Goal: Task Accomplishment & Management: Manage account settings

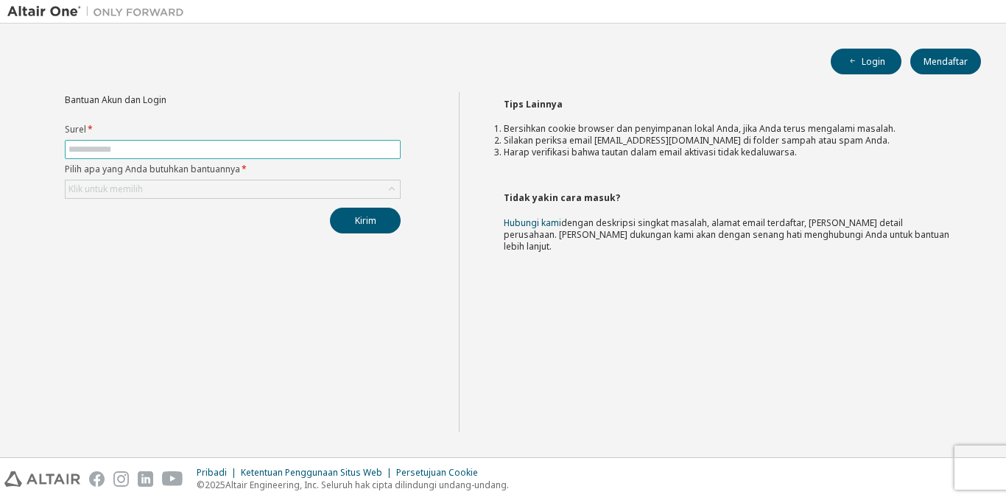
click at [266, 152] on input "text" at bounding box center [233, 150] width 329 height 12
type input "**********"
click at [260, 197] on div "Klik untuk memilih" at bounding box center [233, 189] width 334 height 18
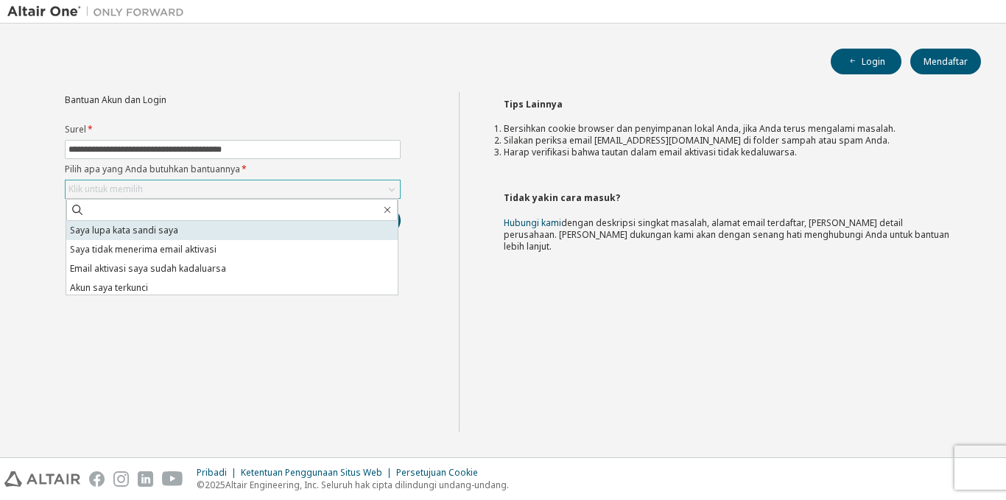
click at [235, 228] on li "Saya lupa kata sandi saya" at bounding box center [232, 230] width 332 height 19
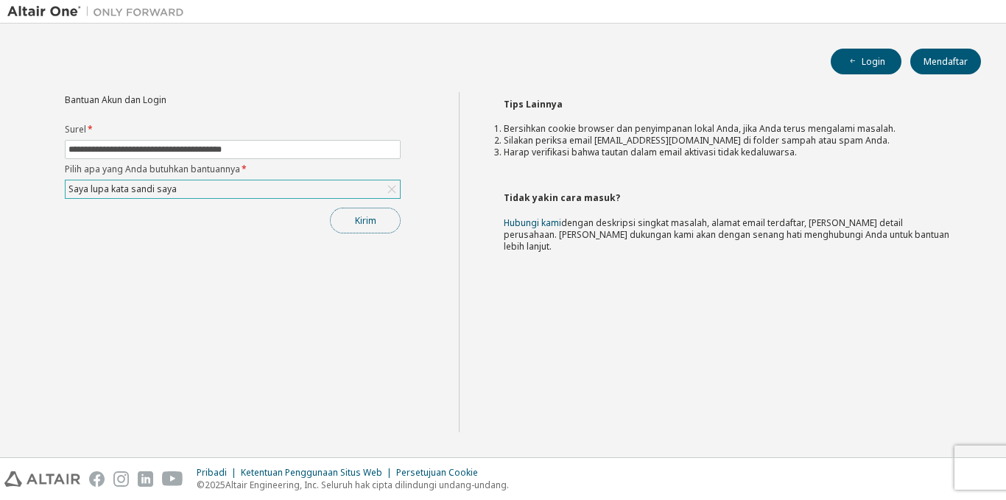
click at [344, 224] on button "Kirim" at bounding box center [365, 221] width 71 height 26
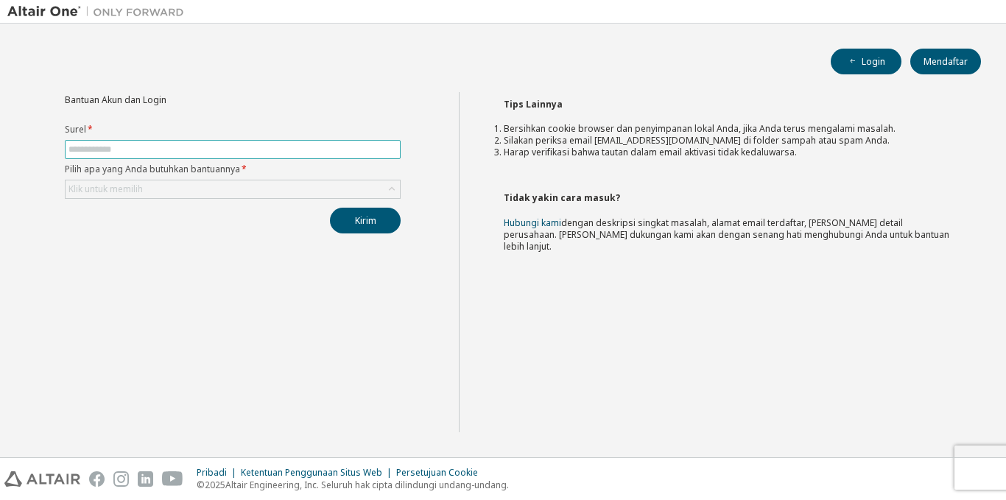
click at [237, 152] on input "text" at bounding box center [233, 150] width 329 height 12
type input "**********"
click at [235, 185] on div "Klik untuk memilih" at bounding box center [233, 189] width 334 height 18
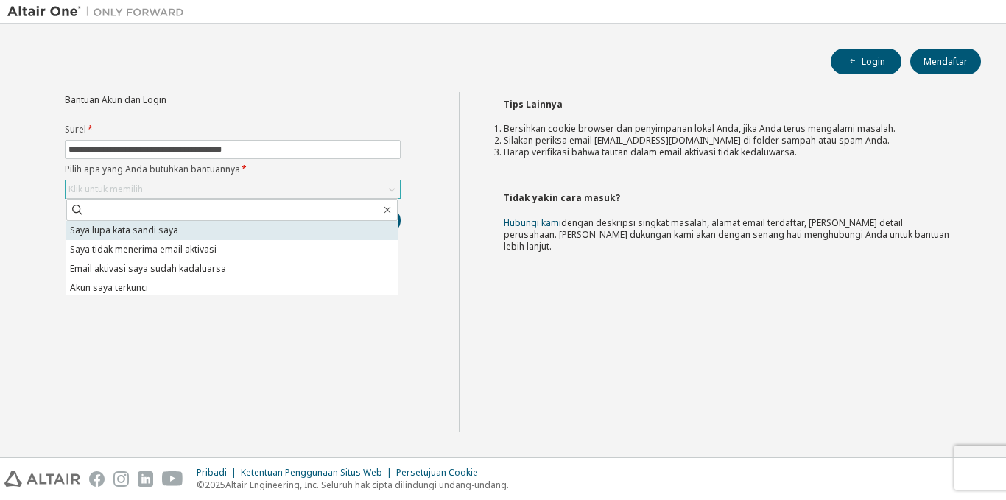
click at [199, 229] on li "Saya lupa kata sandi saya" at bounding box center [232, 230] width 332 height 19
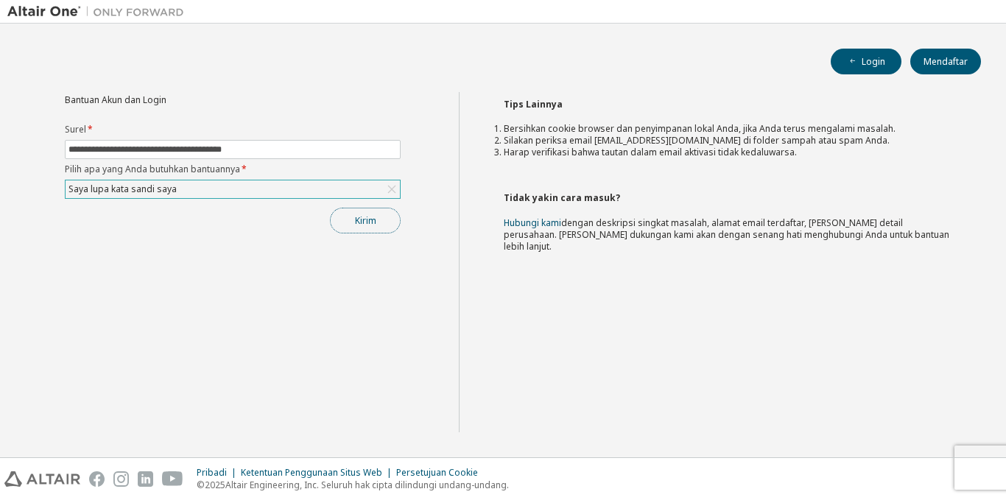
click at [344, 219] on button "Kirim" at bounding box center [365, 221] width 71 height 26
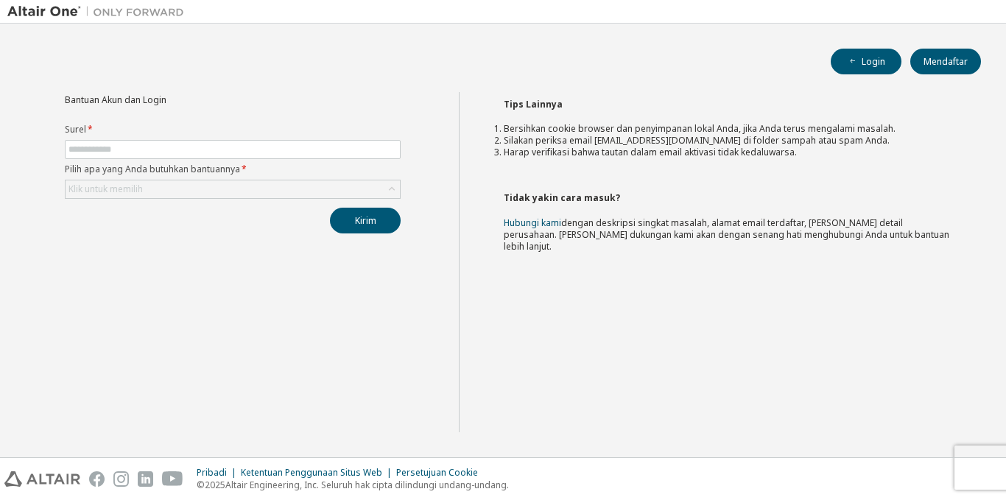
click at [231, 131] on label "Surel *" at bounding box center [233, 130] width 336 height 12
click at [220, 146] on input "text" at bounding box center [233, 150] width 329 height 12
type input "**********"
click at [206, 189] on div "Klik untuk memilih" at bounding box center [233, 189] width 334 height 18
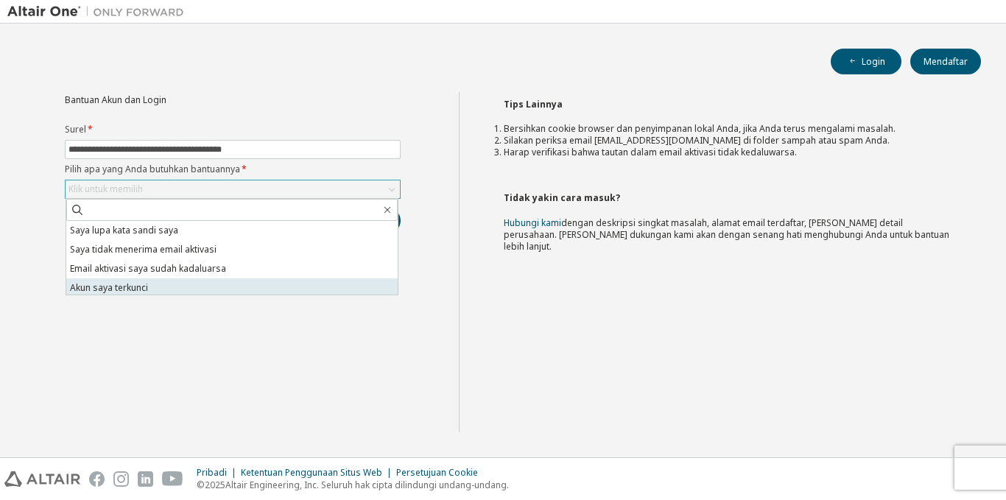
click at [175, 288] on li "Akun saya terkunci" at bounding box center [232, 287] width 332 height 19
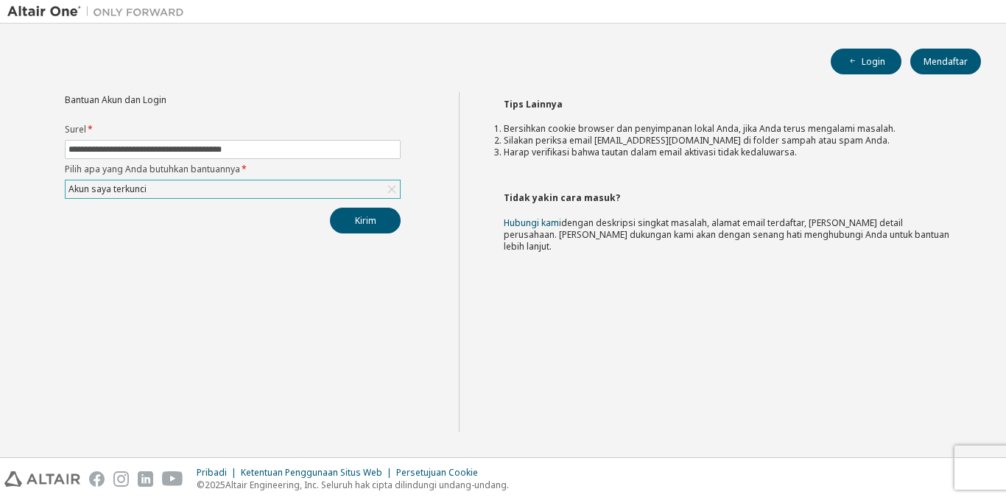
click at [357, 189] on div "Akun saya terkunci" at bounding box center [233, 189] width 334 height 18
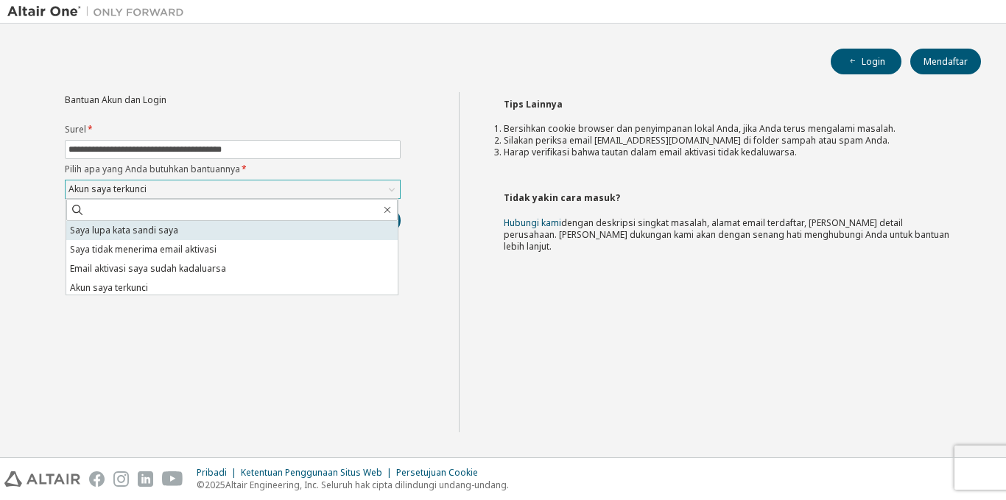
click at [224, 232] on li "Saya lupa kata sandi saya" at bounding box center [232, 230] width 332 height 19
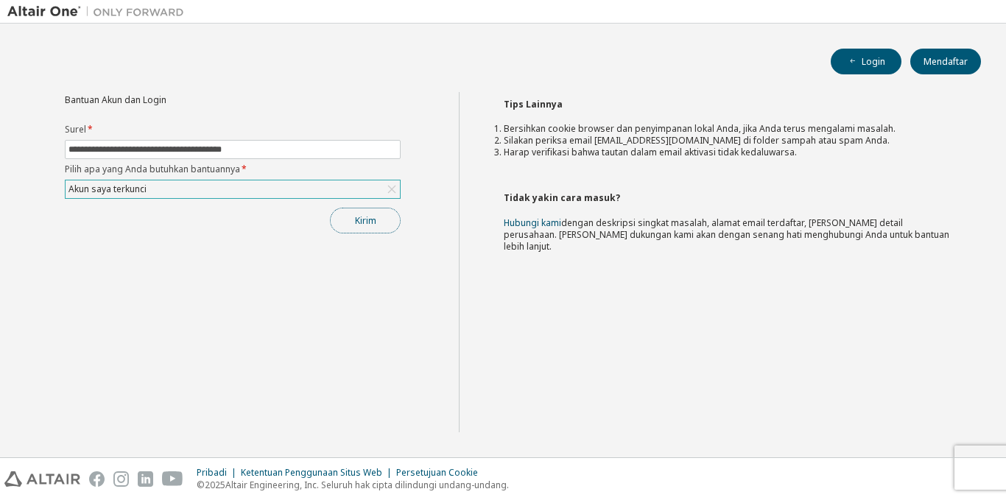
click at [374, 208] on button "Kirim" at bounding box center [365, 221] width 71 height 26
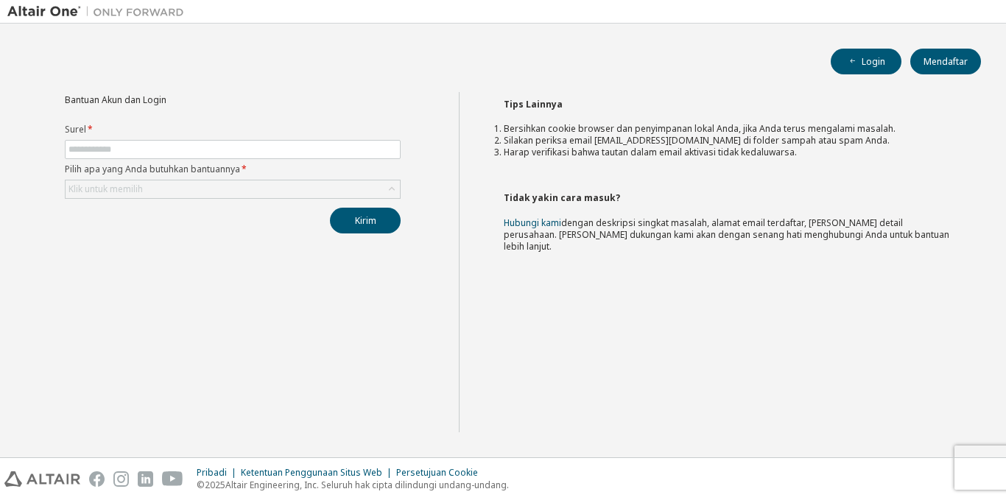
click at [330, 160] on form "Surel * Pilih apa yang Anda butuhkan bantuannya * Klik untuk memilih" at bounding box center [233, 161] width 336 height 75
click at [329, 150] on input "text" at bounding box center [233, 150] width 329 height 12
type input "**********"
click at [384, 190] on div "Klik untuk memilih" at bounding box center [233, 189] width 334 height 18
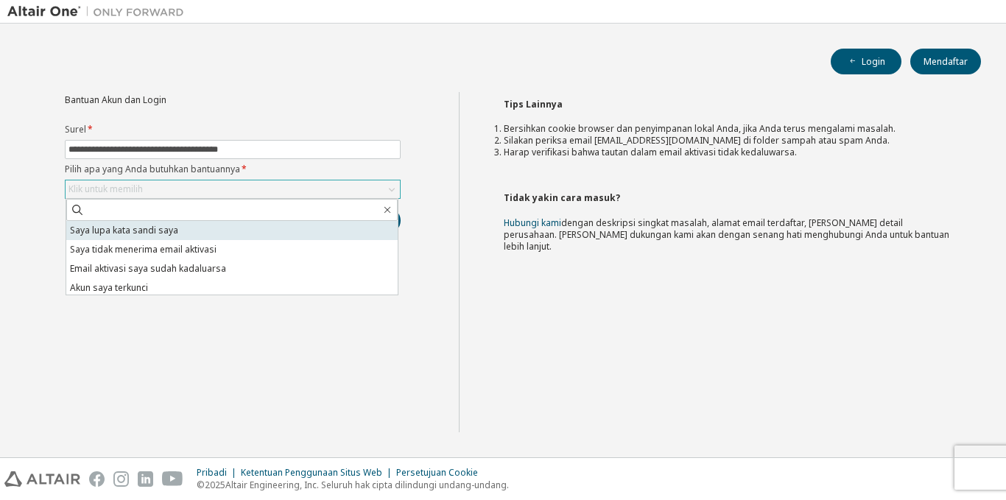
click at [343, 230] on li "Saya lupa kata sandi saya" at bounding box center [232, 230] width 332 height 19
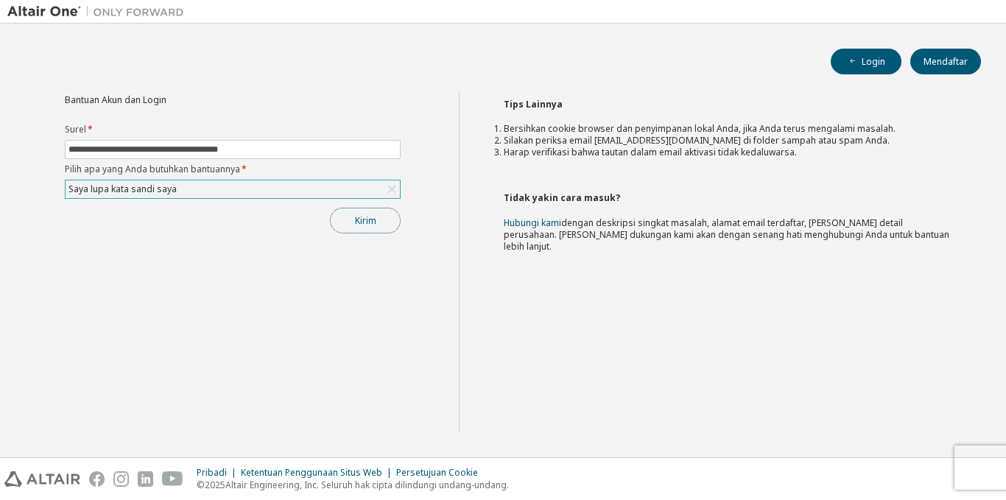
click at [385, 211] on button "Kirim" at bounding box center [365, 221] width 71 height 26
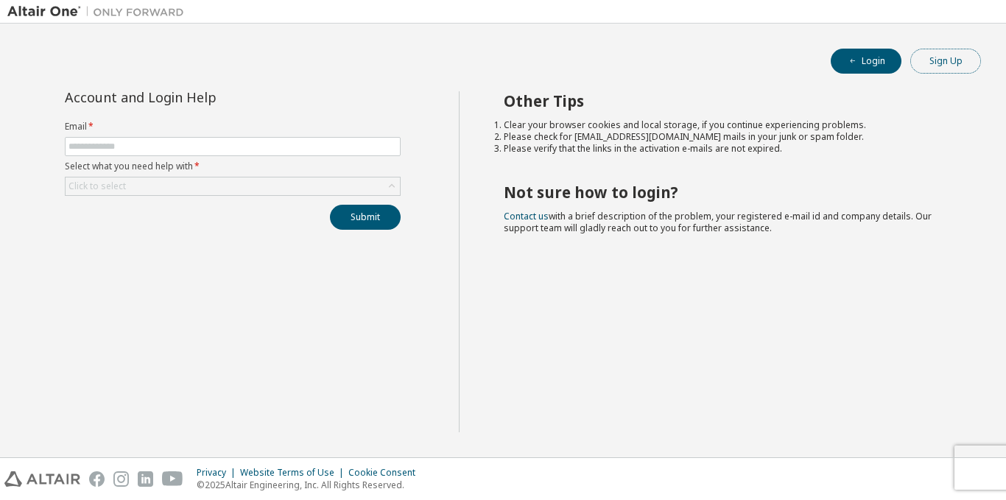
click at [959, 64] on button "Sign Up" at bounding box center [946, 61] width 71 height 25
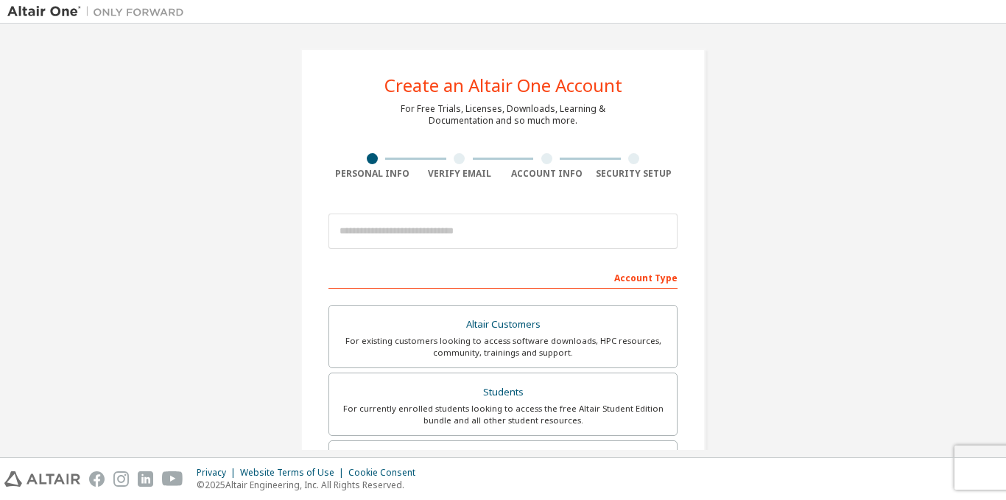
click at [125, 67] on div "Create an Altair One Account For Free Trials, Licenses, Downloads, Learning & D…" at bounding box center [503, 421] width 992 height 780
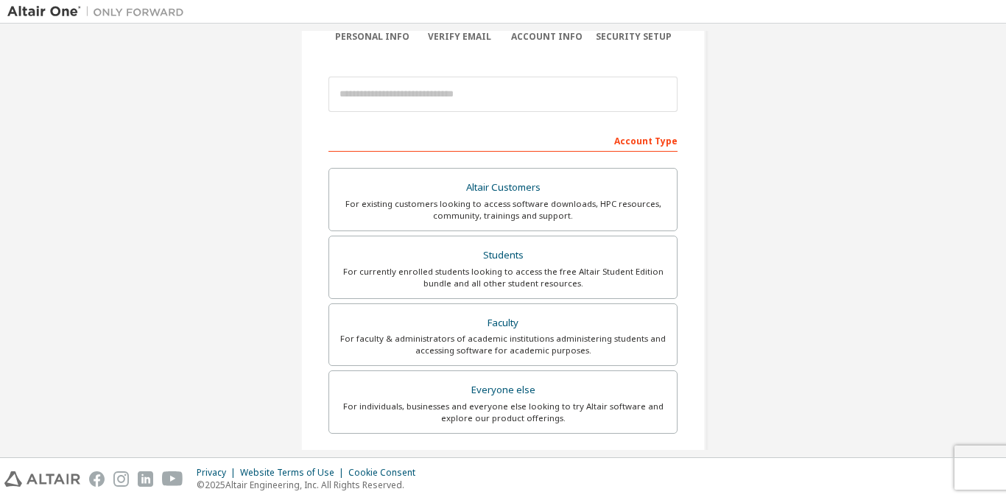
scroll to position [160, 0]
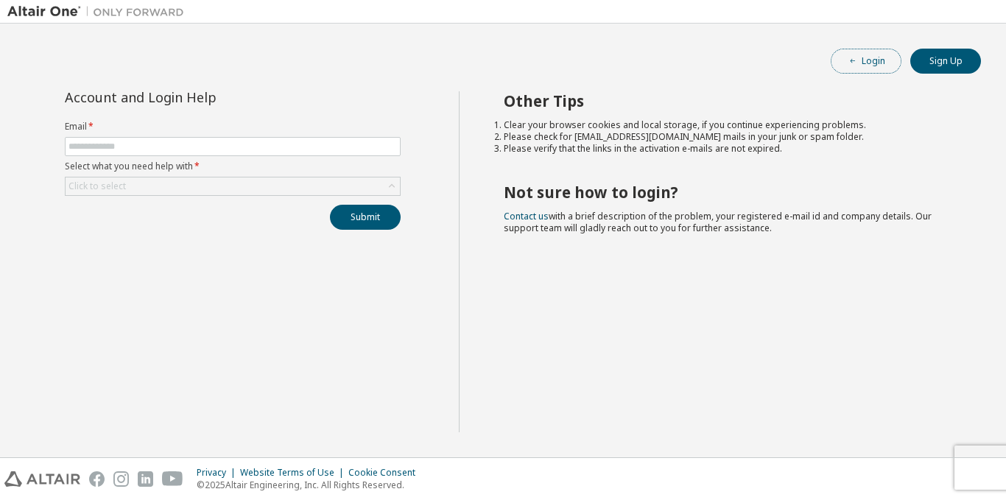
click at [852, 68] on button "Login" at bounding box center [866, 61] width 71 height 25
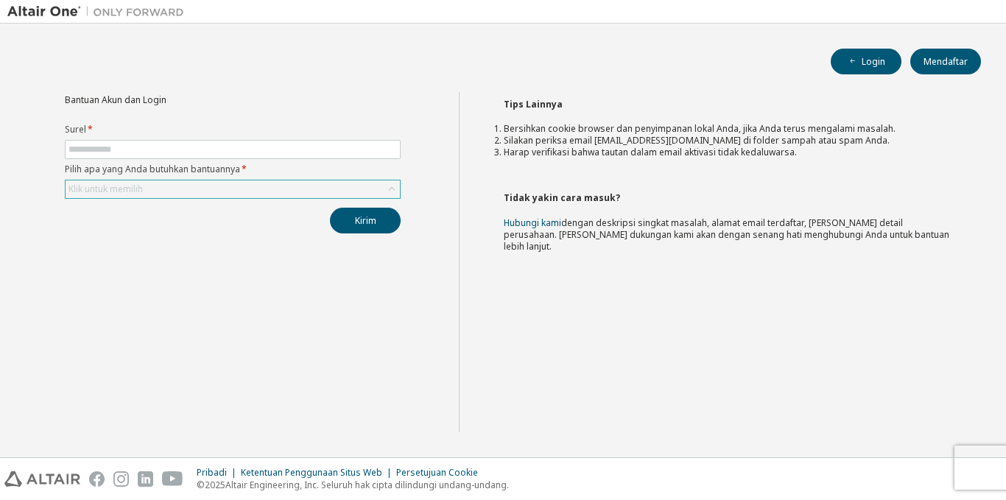
click at [248, 197] on div "Klik untuk memilih" at bounding box center [233, 189] width 334 height 18
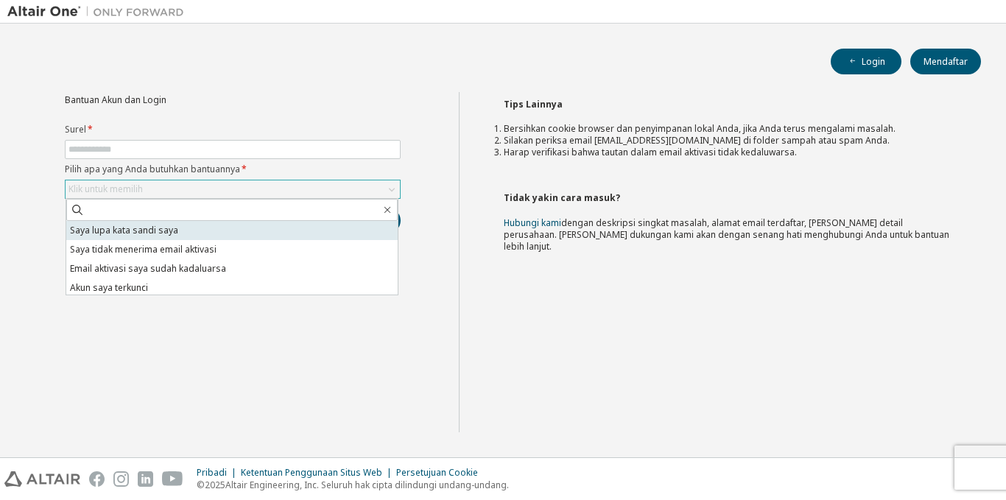
click at [226, 233] on li "Saya lupa kata sandi saya" at bounding box center [232, 230] width 332 height 19
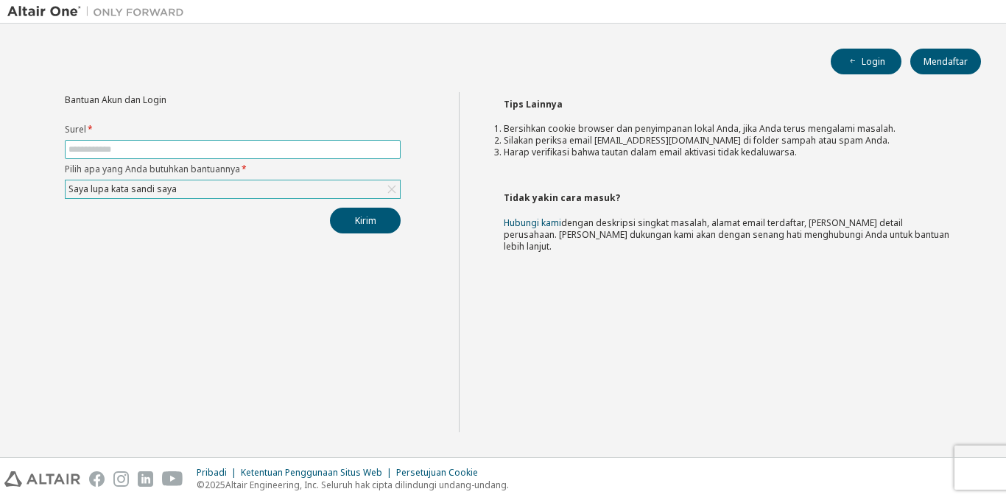
click at [277, 148] on input "text" at bounding box center [233, 150] width 329 height 12
click at [248, 151] on input "**********" at bounding box center [233, 150] width 329 height 12
type input "**********"
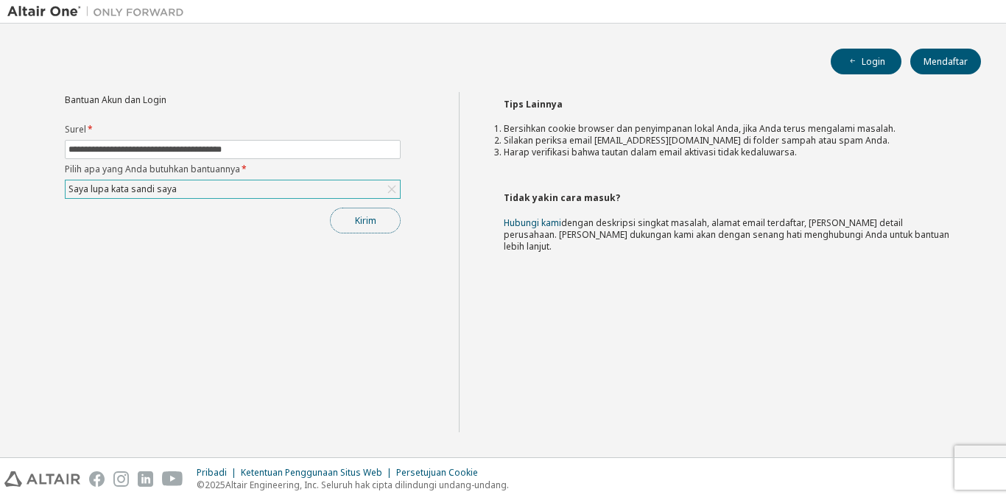
click at [348, 214] on button "Kirim" at bounding box center [365, 221] width 71 height 26
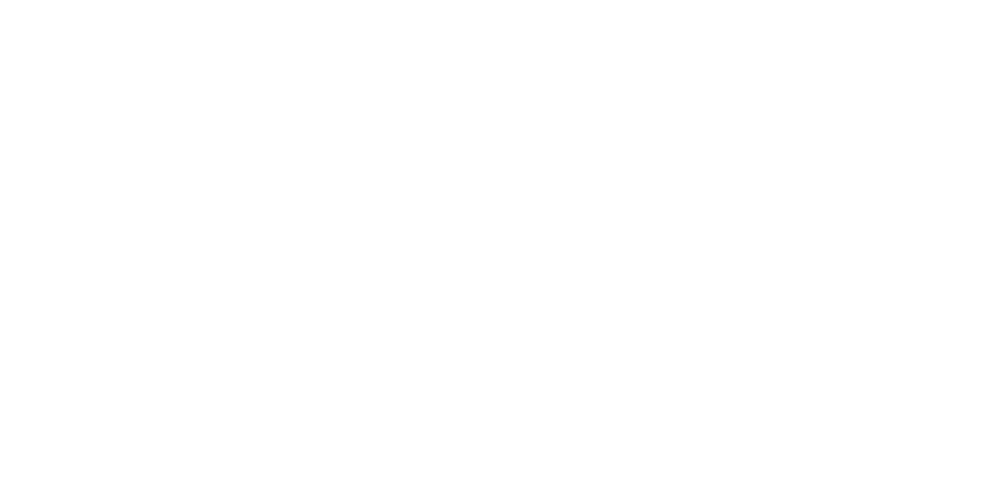
click at [462, 368] on div at bounding box center [503, 250] width 1006 height 500
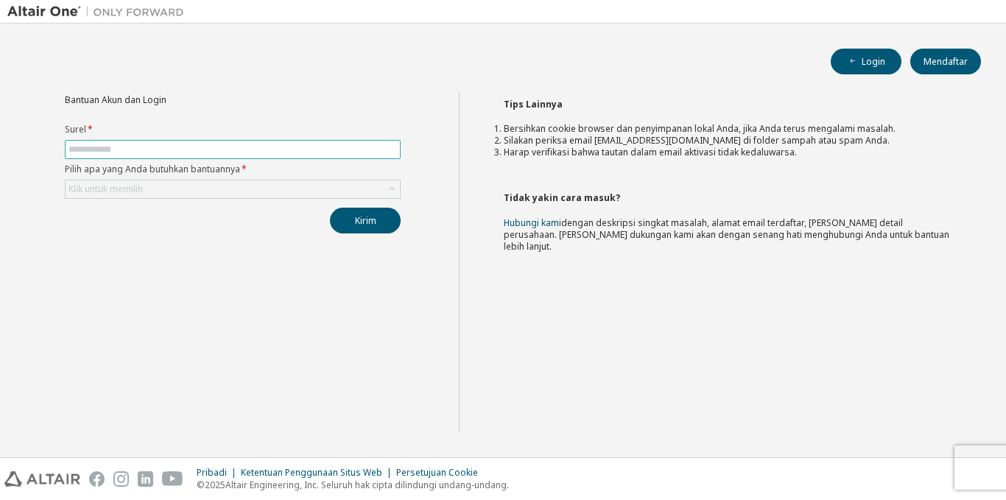
click at [302, 155] on span at bounding box center [233, 149] width 336 height 19
click at [292, 147] on input "text" at bounding box center [233, 150] width 329 height 12
type input "**********"
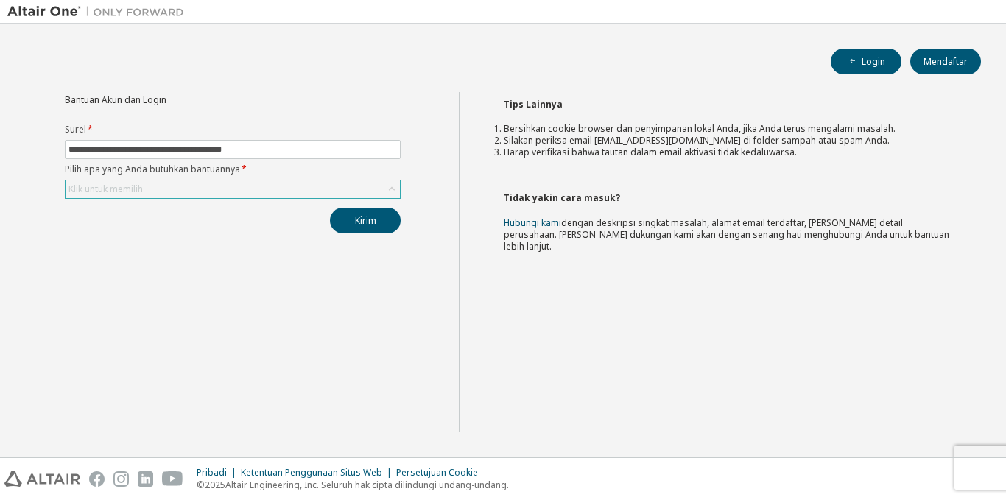
click at [242, 190] on div "Klik untuk memilih" at bounding box center [233, 189] width 334 height 18
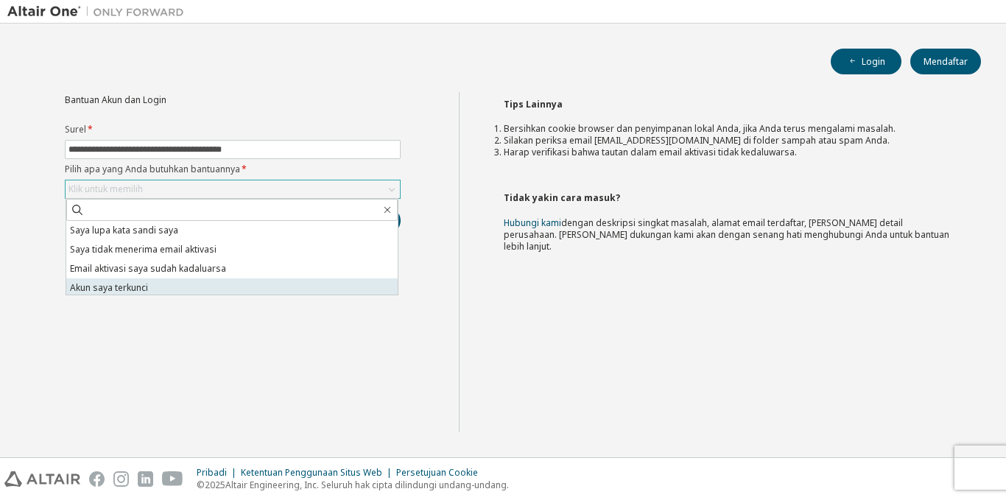
click at [201, 282] on li "Akun saya terkunci" at bounding box center [232, 287] width 332 height 19
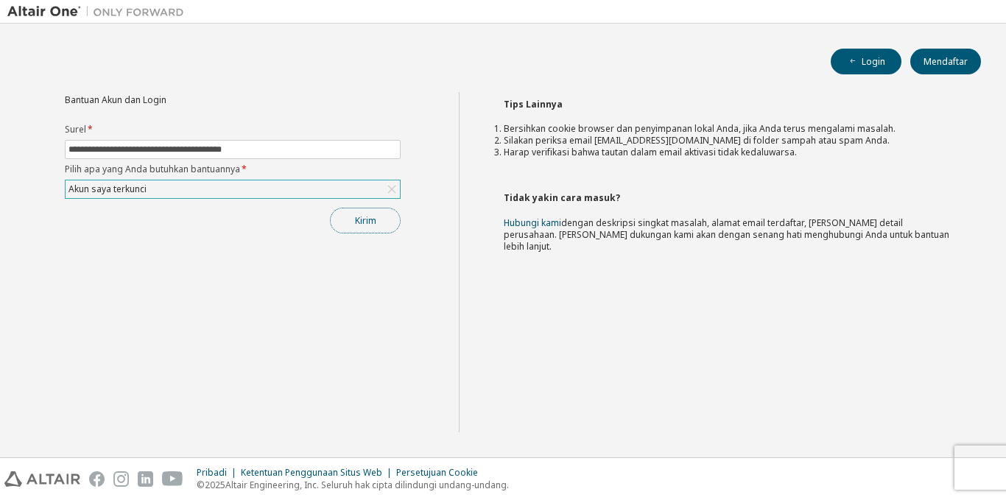
click at [360, 210] on button "Kirim" at bounding box center [365, 221] width 71 height 26
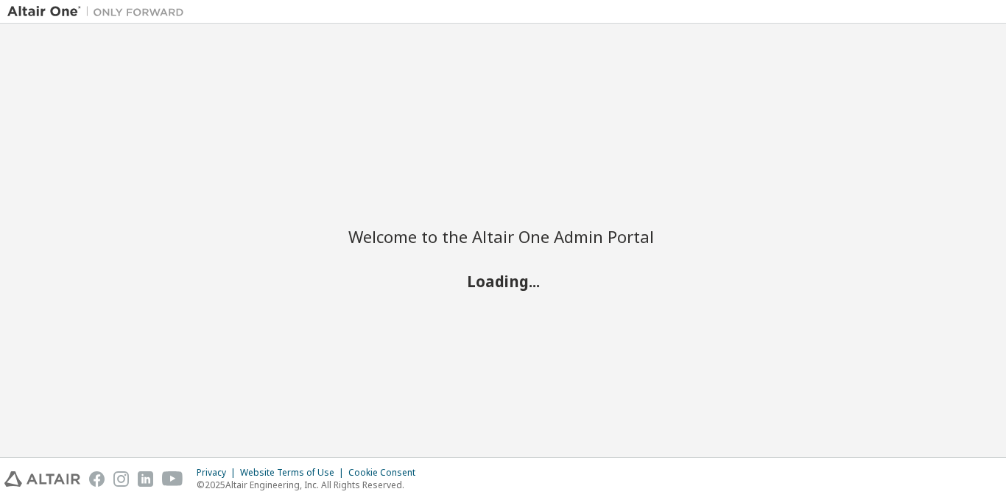
click at [659, 250] on div "Welcome to the Altair One Admin Portal Loading..." at bounding box center [503, 240] width 992 height 419
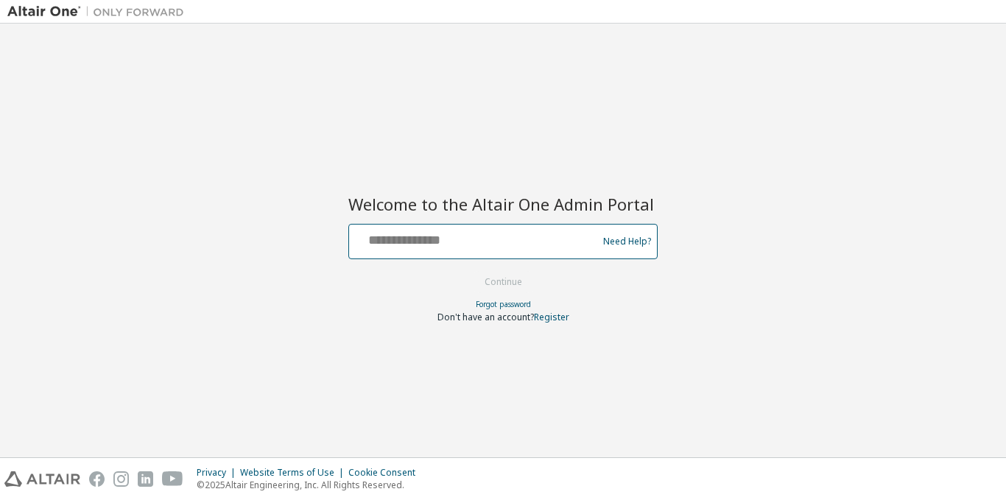
click at [457, 245] on input "text" at bounding box center [475, 238] width 241 height 21
type input "**********"
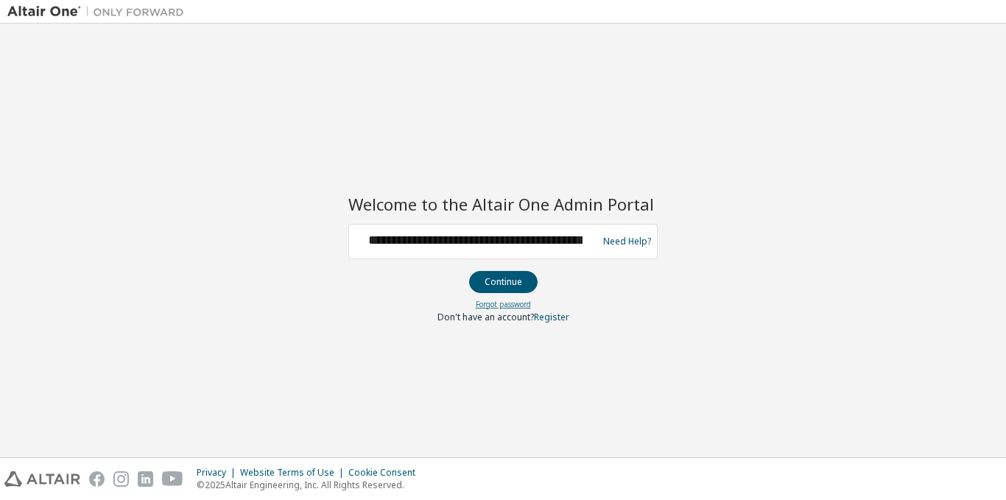
click at [498, 308] on link "Forgot password" at bounding box center [503, 304] width 55 height 10
click at [511, 285] on button "Continue" at bounding box center [503, 282] width 69 height 22
click at [623, 241] on link "Need Help?" at bounding box center [627, 241] width 48 height 1
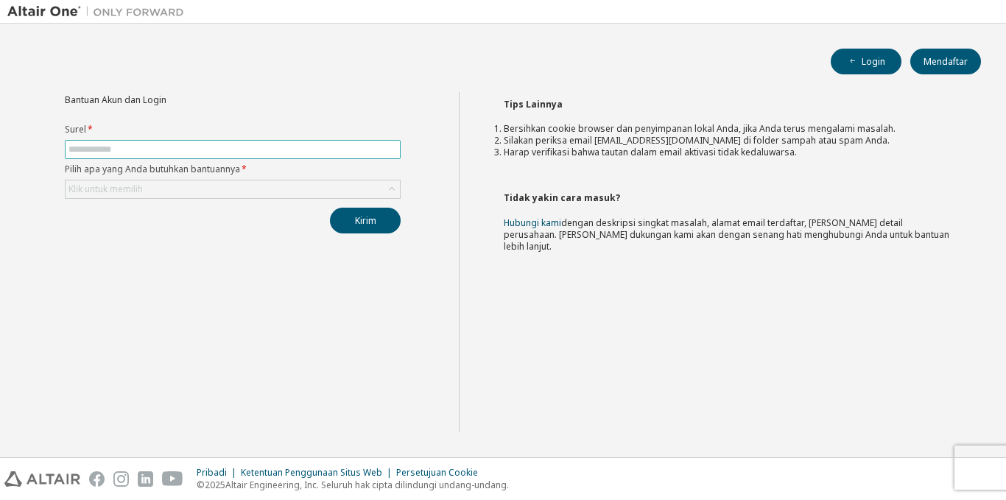
click at [334, 152] on input "text" at bounding box center [233, 150] width 329 height 12
type input "**********"
click at [287, 191] on div "Klik untuk memilih" at bounding box center [233, 189] width 334 height 18
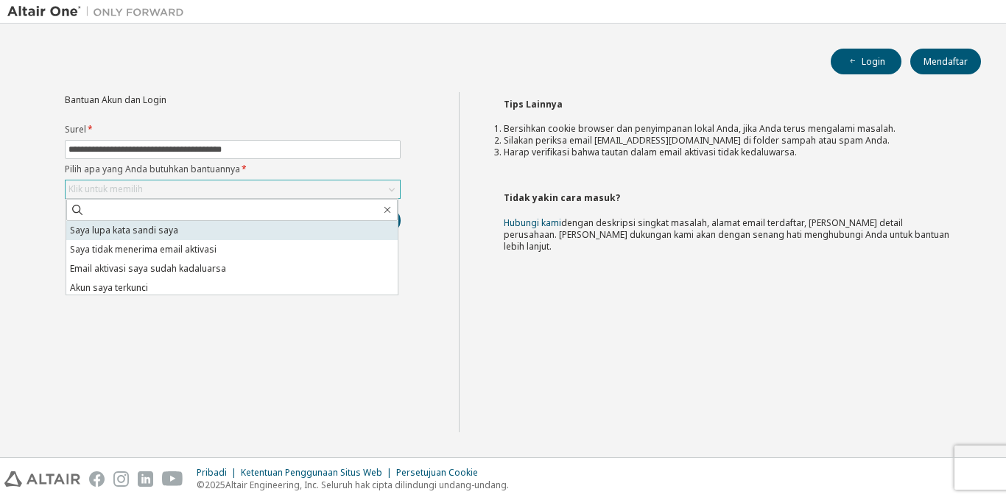
click at [259, 225] on li "Saya lupa kata sandi saya" at bounding box center [232, 230] width 332 height 19
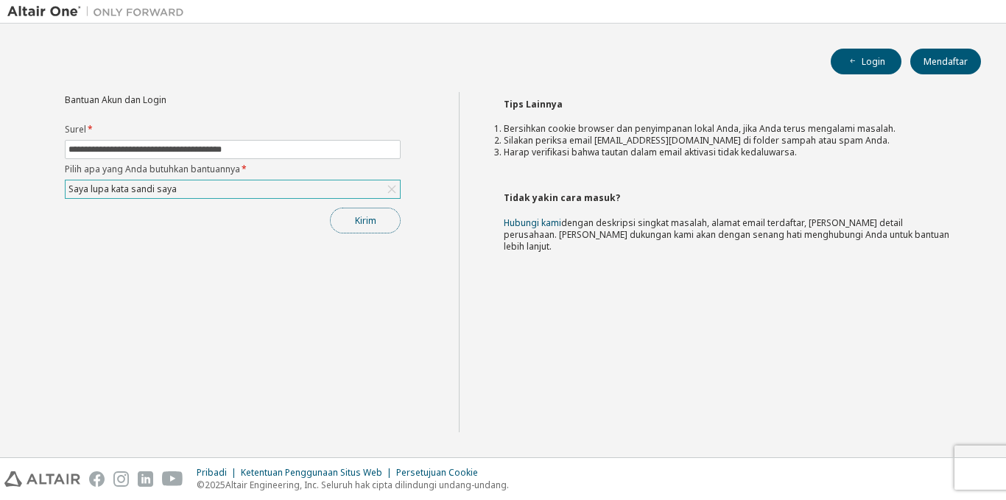
click at [381, 223] on button "Kirim" at bounding box center [365, 221] width 71 height 26
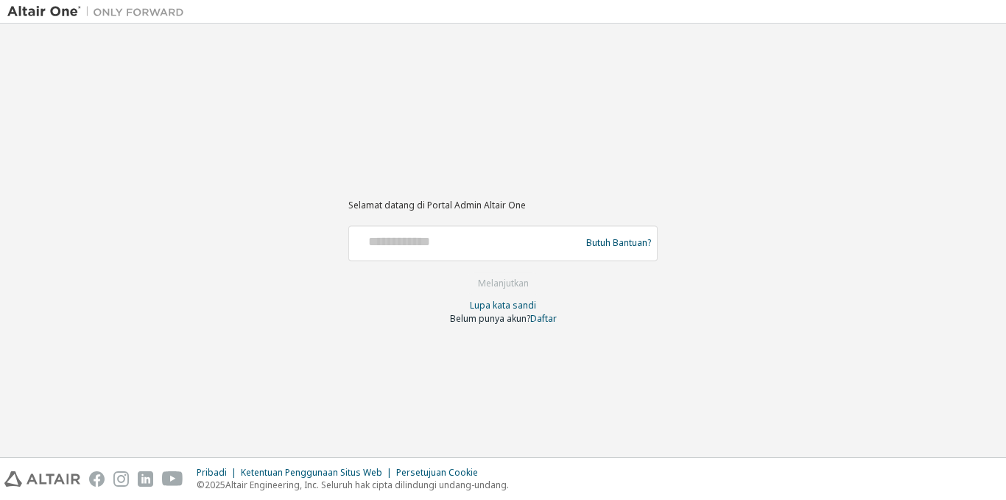
click at [495, 312] on font "Belum punya akun?" at bounding box center [490, 318] width 80 height 13
click at [497, 305] on font "Lupa kata sandi" at bounding box center [503, 305] width 66 height 13
click at [453, 250] on div at bounding box center [467, 243] width 224 height 28
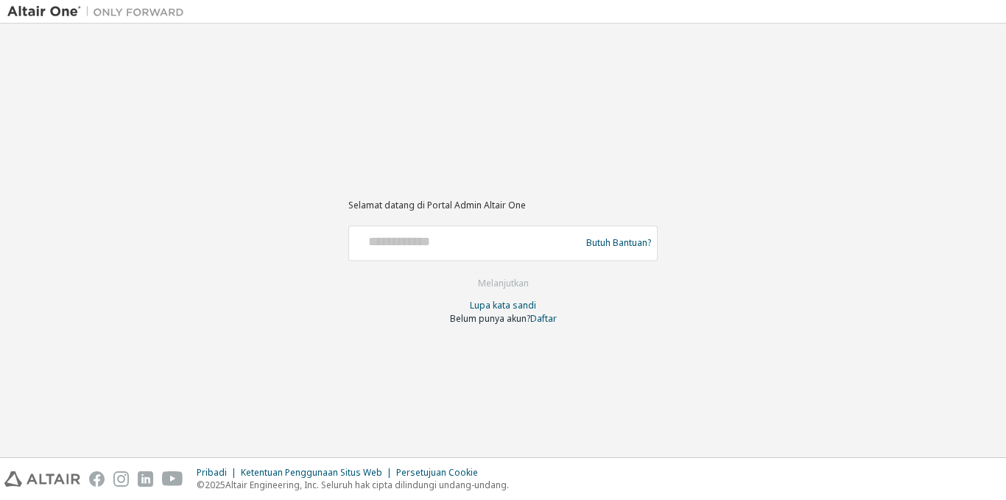
click at [419, 253] on div at bounding box center [467, 243] width 224 height 28
click at [409, 239] on input "text" at bounding box center [467, 239] width 224 height 21
type input "**********"
click at [500, 277] on font "Melanjutkan" at bounding box center [503, 283] width 51 height 13
